Goal: Information Seeking & Learning: Check status

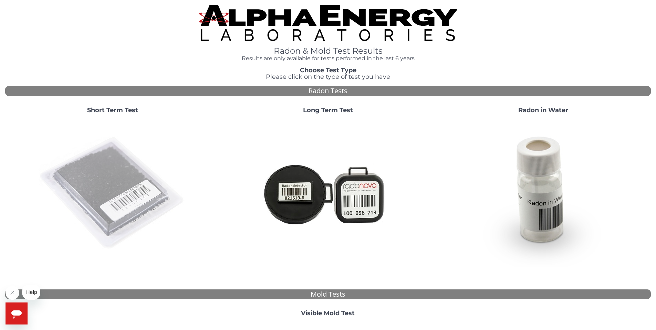
click at [102, 184] on img at bounding box center [113, 194] width 148 height 148
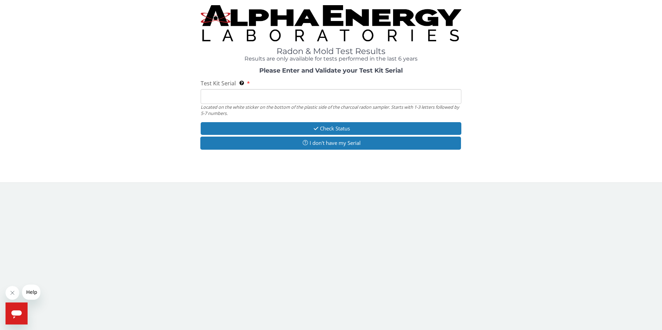
click at [260, 96] on input "Test Kit Serial Located on the white sticker on the bottom of the plastic side …" at bounding box center [331, 96] width 260 height 15
click at [255, 98] on input "Test Kit Serial Located on the white sticker on the bottom of the plastic side …" at bounding box center [331, 96] width 260 height 15
paste input "RA217119"
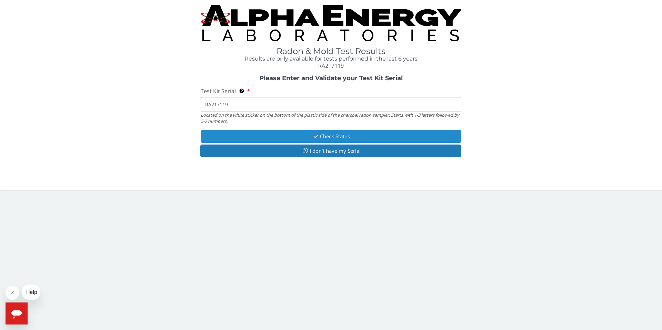
type input "RA217119"
click at [337, 135] on button "Check Status" at bounding box center [331, 136] width 260 height 13
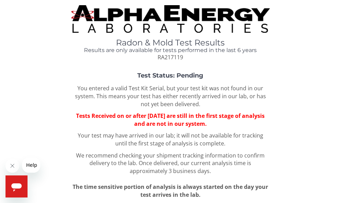
click at [240, 21] on div "Radon & Mold Test Results Results are only available for tests performed in the…" at bounding box center [170, 33] width 331 height 56
click at [276, 49] on div "Radon & Mold Test Results Results are only available for tests performed in the…" at bounding box center [170, 33] width 331 height 56
